Goal: Task Accomplishment & Management: Manage account settings

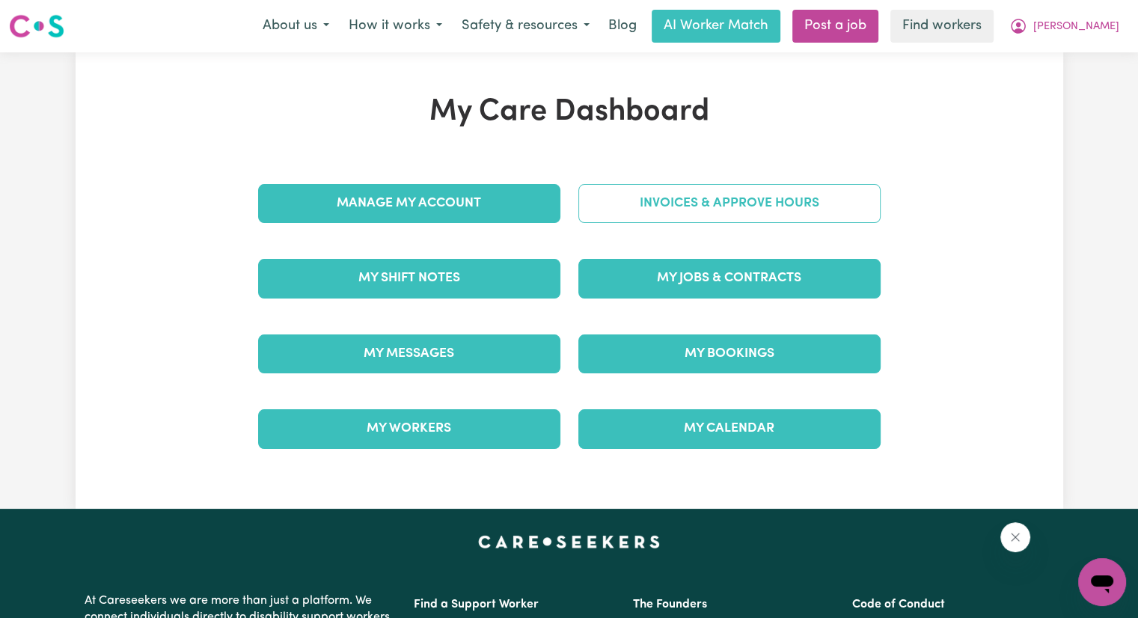
click at [707, 204] on link "Invoices & Approve Hours" at bounding box center [730, 203] width 302 height 39
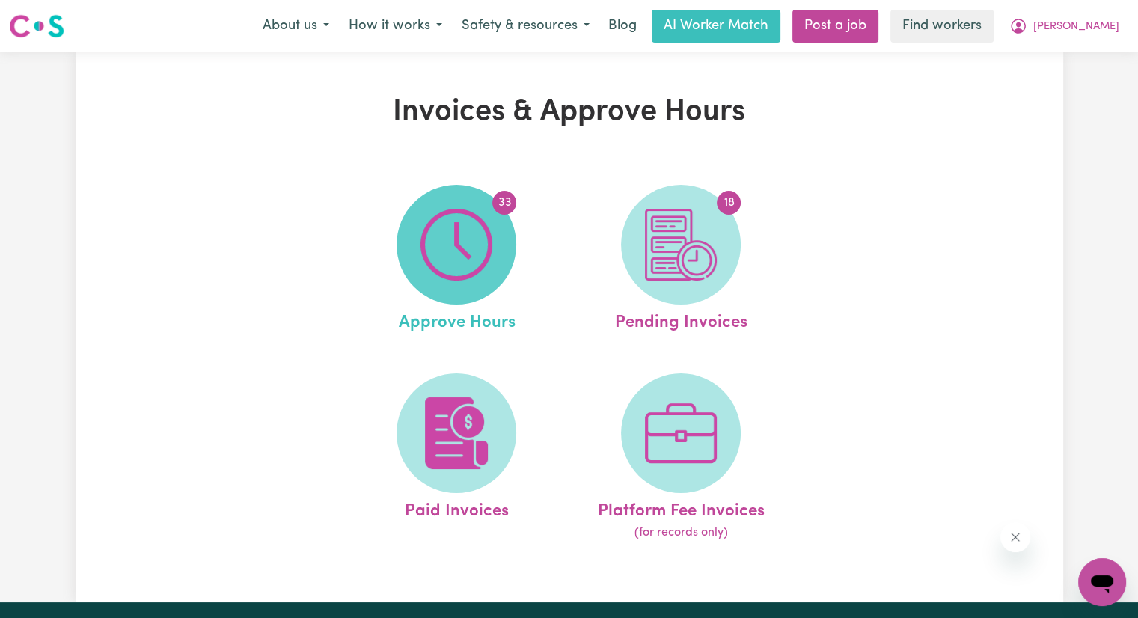
click at [489, 253] on img at bounding box center [457, 245] width 72 height 72
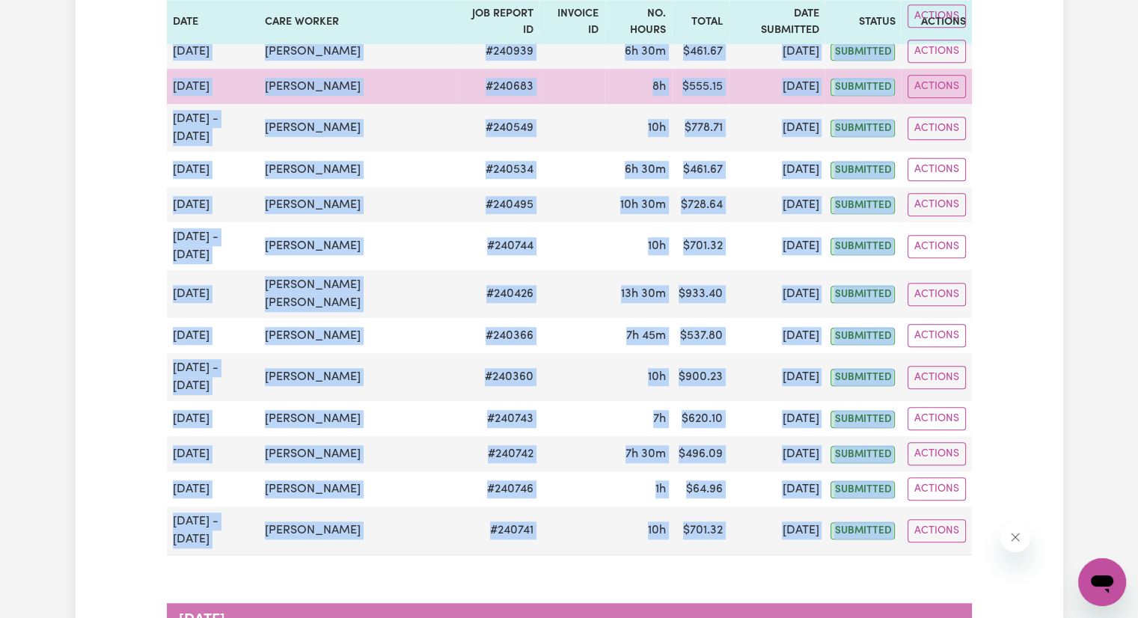
scroll to position [1048, 0]
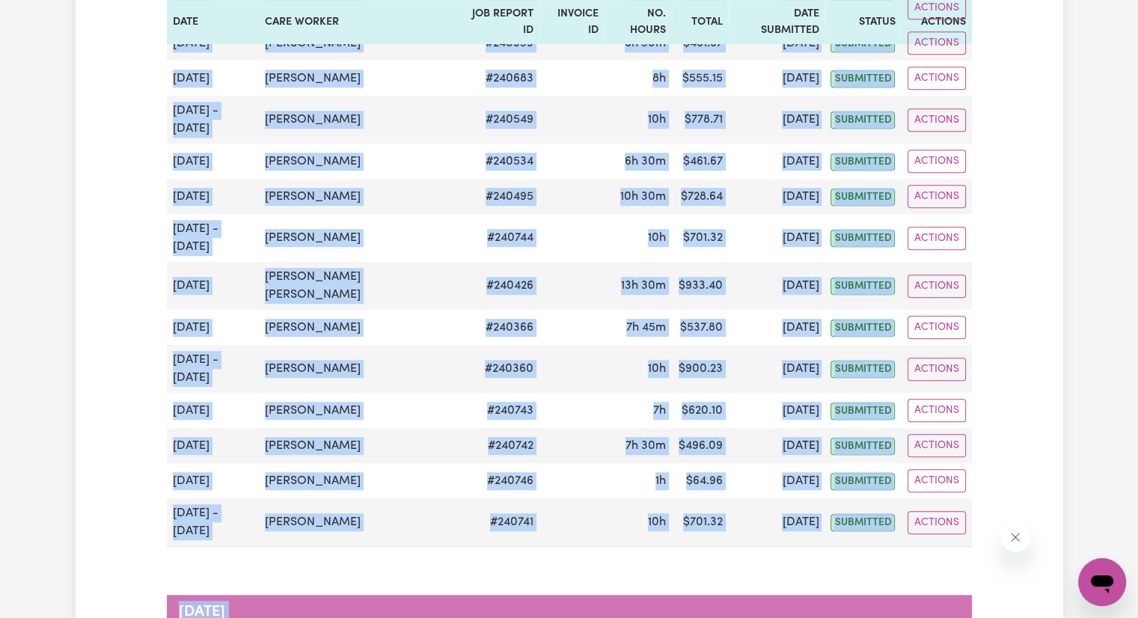
drag, startPoint x: 168, startPoint y: 312, endPoint x: 810, endPoint y: 504, distance: 669.4
copy div "[DATE] - [DATE] [PERSON_NAME] # 240941 10h $ 900.23 [DATE] submitted Actions [D…"
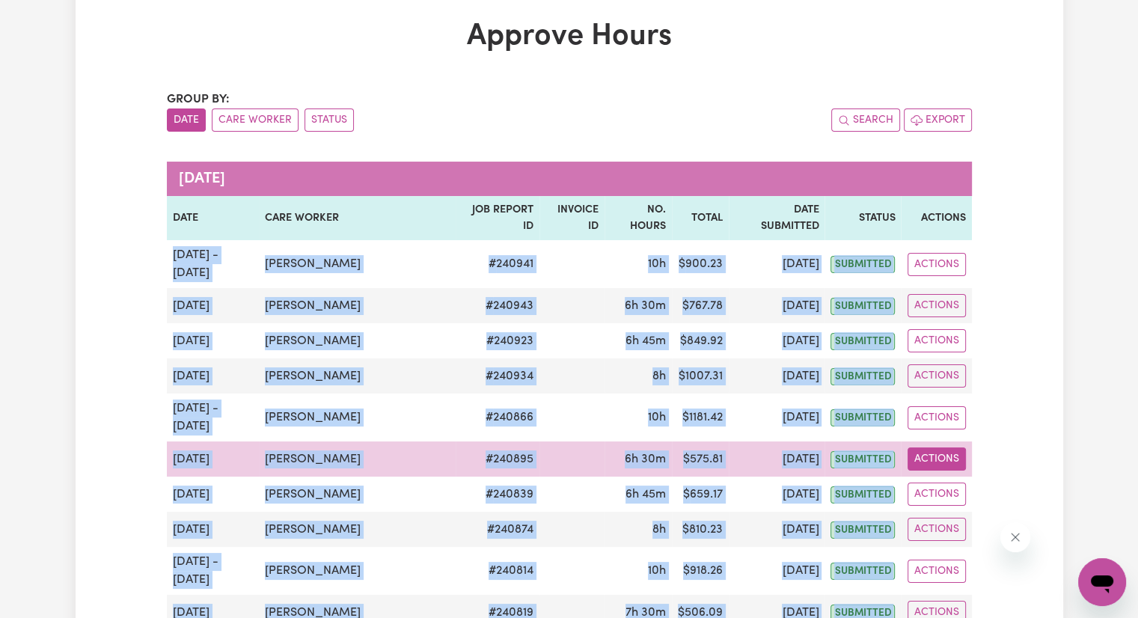
scroll to position [0, 0]
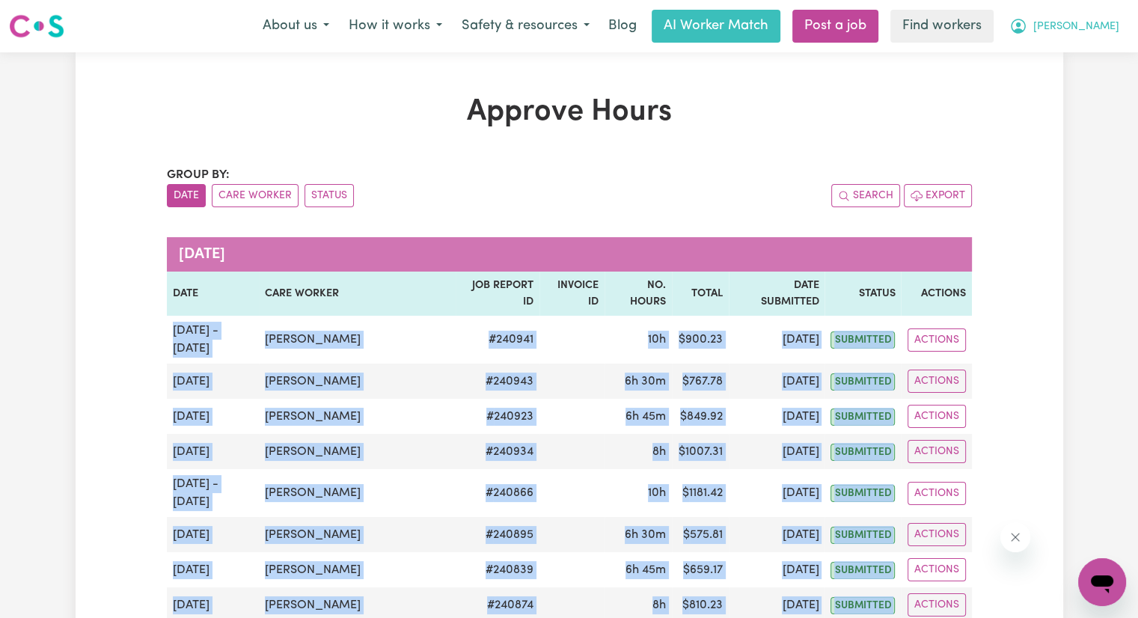
click at [1100, 31] on span "[PERSON_NAME]" at bounding box center [1077, 27] width 86 height 16
click at [1069, 79] on link "Logout" at bounding box center [1069, 86] width 118 height 28
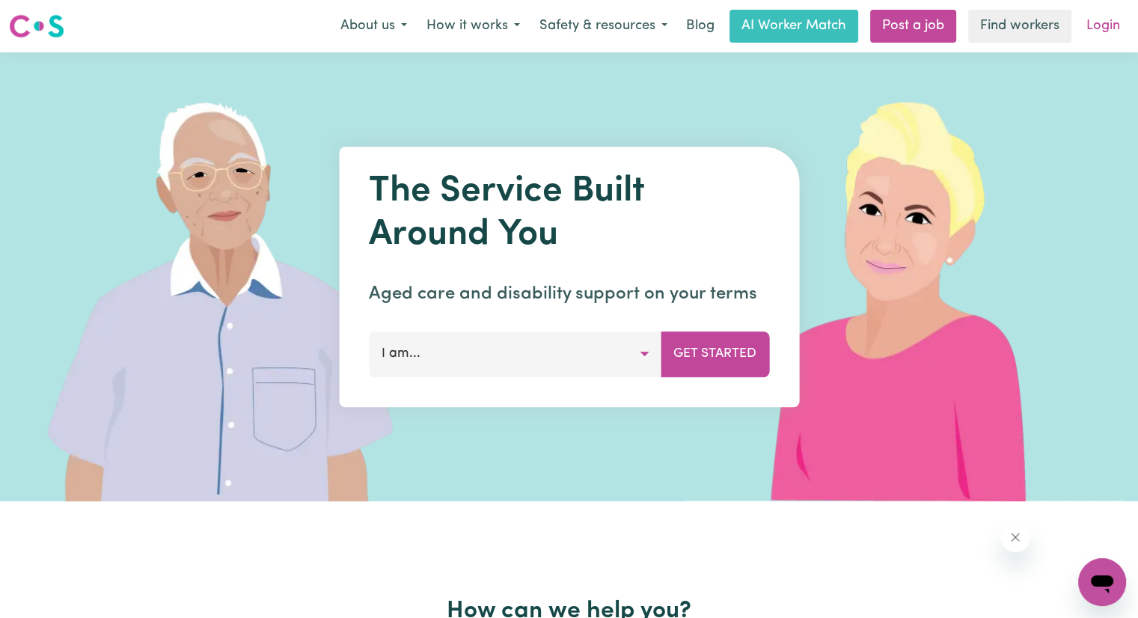
click at [1103, 34] on link "Login" at bounding box center [1104, 26] width 52 height 33
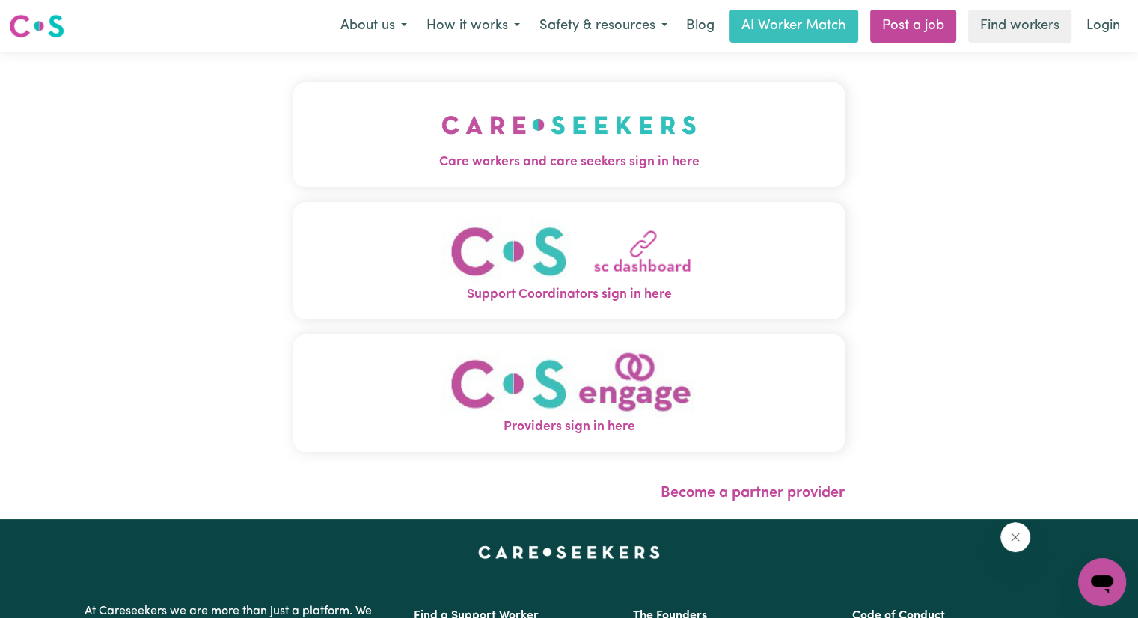
click at [442, 141] on img "Care workers and care seekers sign in here" at bounding box center [569, 124] width 255 height 55
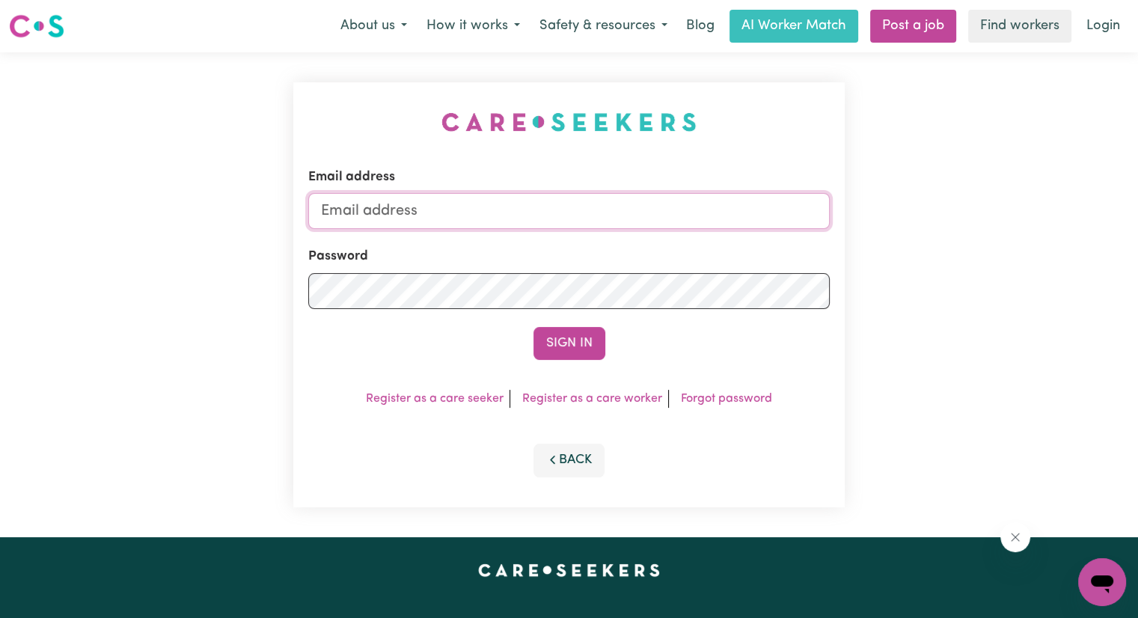
click at [446, 215] on input "Email address" at bounding box center [569, 211] width 522 height 36
type input "[PERSON_NAME][EMAIL_ADDRESS][DOMAIN_NAME]"
click at [534, 327] on button "Sign In" at bounding box center [570, 343] width 72 height 33
